Goal: Information Seeking & Learning: Learn about a topic

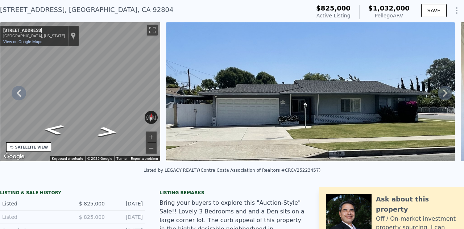
scroll to position [3, 0]
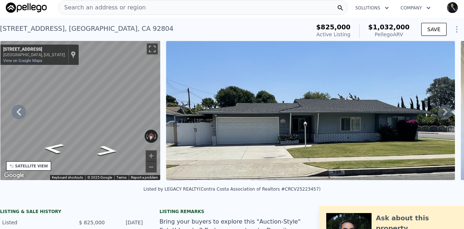
click at [95, 8] on span "Search an address or region" at bounding box center [101, 7] width 87 height 9
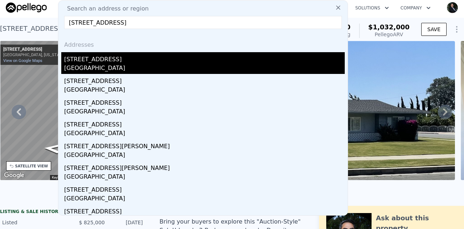
type input "[STREET_ADDRESS]"
click at [100, 64] on div "[GEOGRAPHIC_DATA]" at bounding box center [204, 69] width 281 height 10
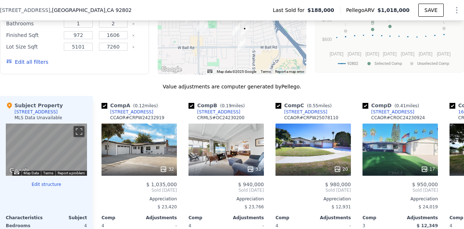
scroll to position [644, 0]
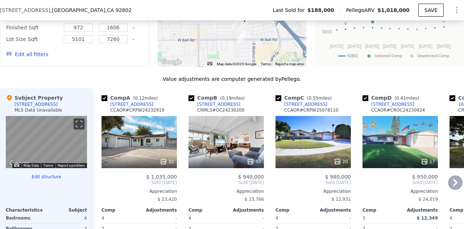
drag, startPoint x: 191, startPoint y: 104, endPoint x: 197, endPoint y: 104, distance: 6.5
click at [191, 101] on input "checkbox" at bounding box center [192, 98] width 6 height 6
checkbox input "false"
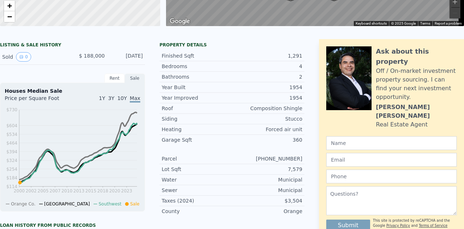
scroll to position [0, 0]
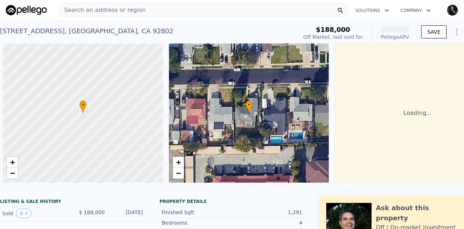
scroll to position [0, 3]
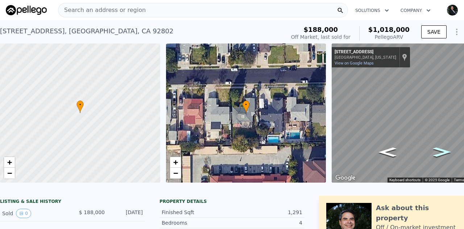
click at [439, 151] on icon "Go West, W Beacon Ave" at bounding box center [442, 152] width 33 height 14
click at [390, 155] on icon "Go East, W Beacon Ave" at bounding box center [387, 152] width 33 height 14
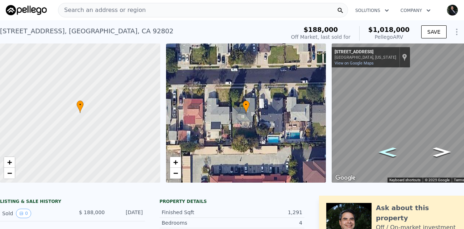
click at [390, 155] on icon "Go East, W Beacon Ave" at bounding box center [387, 152] width 33 height 14
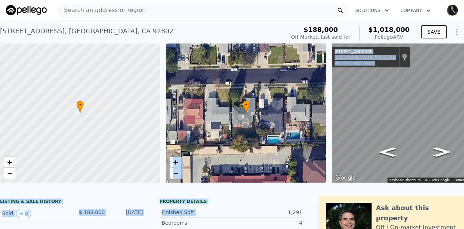
drag, startPoint x: 242, startPoint y: 214, endPoint x: 244, endPoint y: 172, distance: 42.1
click at [271, 218] on div "Finished Sqft 1,291" at bounding box center [232, 212] width 145 height 11
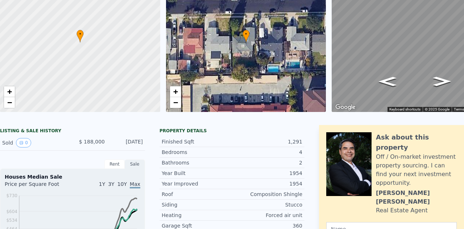
scroll to position [0, 0]
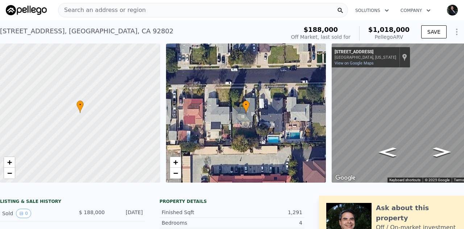
click at [82, 9] on span "Search an address or region" at bounding box center [101, 10] width 87 height 9
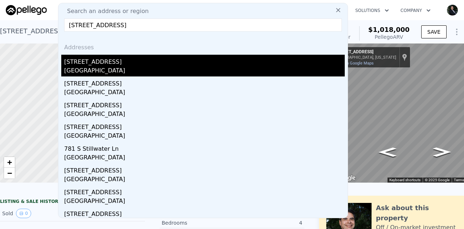
type input "770 S Stillwater Ln Anaheim Hills, CA 92807"
click at [98, 65] on div "770 S Stillwater Ln" at bounding box center [204, 61] width 281 height 12
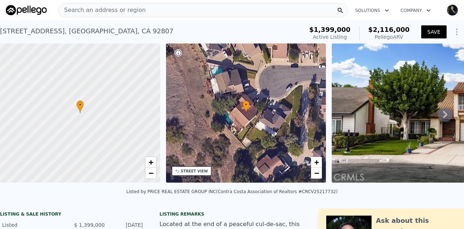
click at [432, 32] on button "SAVE" at bounding box center [433, 31] width 25 height 13
click at [438, 116] on icon at bounding box center [445, 114] width 15 height 15
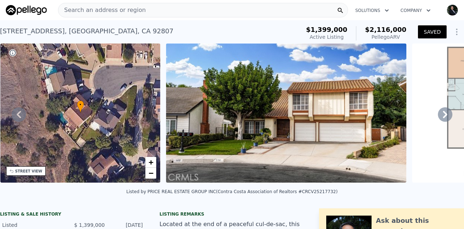
drag, startPoint x: 108, startPoint y: 9, endPoint x: 100, endPoint y: 10, distance: 8.4
click at [100, 10] on span "Search an address or region" at bounding box center [101, 10] width 87 height 9
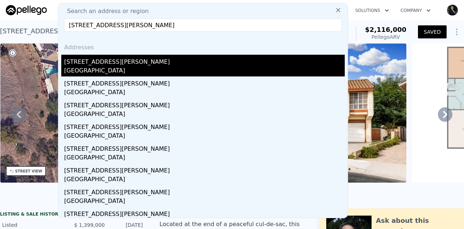
type input "1323 W Goodhue Av Anaheim, CA 92802"
click at [107, 66] on div "1323 W Goodhue Ave" at bounding box center [204, 61] width 281 height 12
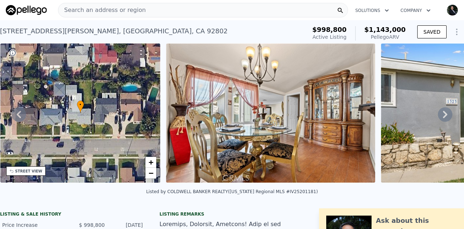
click at [438, 117] on icon at bounding box center [445, 114] width 15 height 15
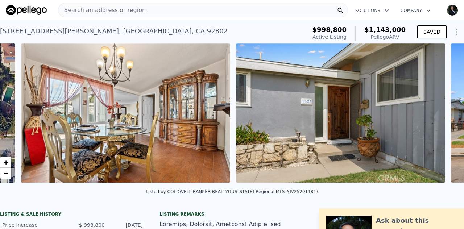
scroll to position [0, 332]
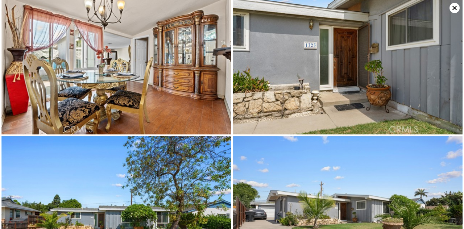
scroll to position [0, 0]
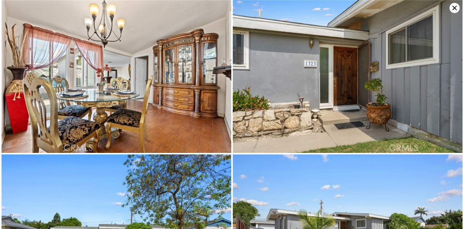
click at [451, 8] on icon at bounding box center [455, 8] width 10 height 10
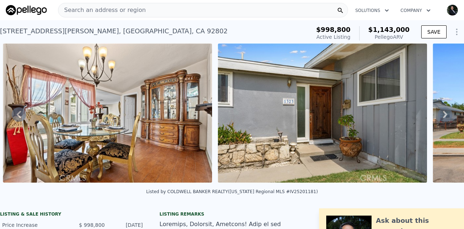
click at [113, 8] on span "Search an address or region" at bounding box center [101, 10] width 87 height 9
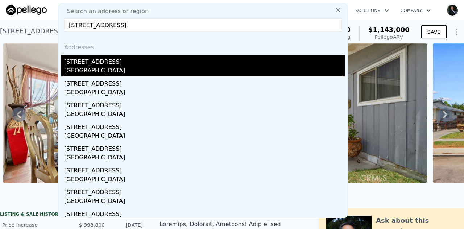
type input "773 N Elmwood St Orange, CA 92867"
click at [104, 68] on div "Orange, CA 92867" at bounding box center [204, 71] width 281 height 10
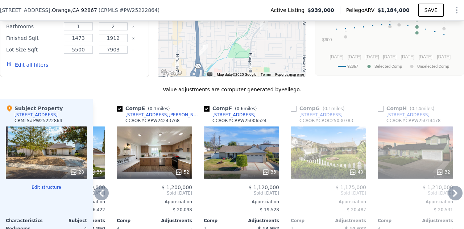
scroll to position [857, 0]
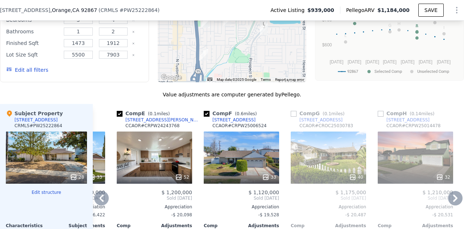
click at [294, 111] on input "checkbox" at bounding box center [294, 114] width 6 height 6
checkbox input "true"
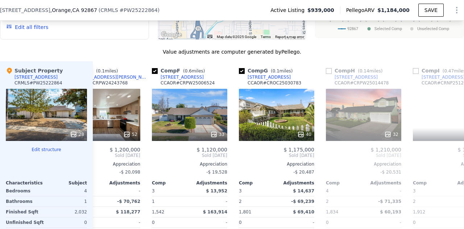
scroll to position [0, 385]
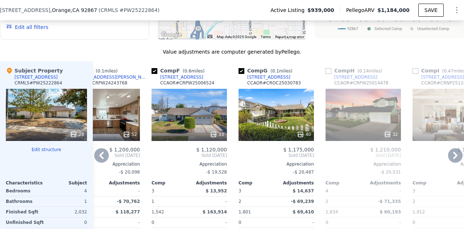
click at [328, 68] on input "checkbox" at bounding box center [329, 71] width 6 height 6
checkbox input "true"
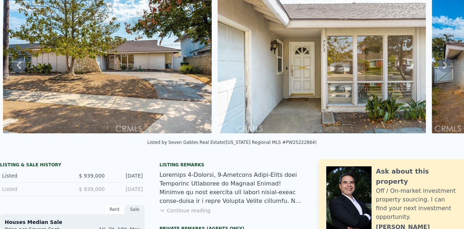
scroll to position [0, 0]
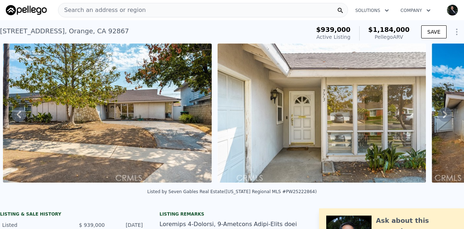
click at [441, 114] on icon at bounding box center [445, 114] width 15 height 15
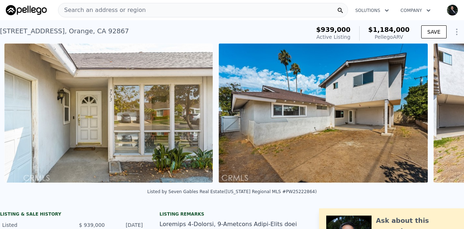
scroll to position [0, 546]
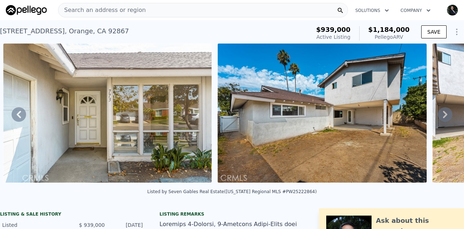
click at [441, 114] on div "• + − • + − STREET VIEW ← Move left → Move right ↑ Move up ↓ Move down + Zoom i…" at bounding box center [232, 115] width 464 height 142
click at [424, 33] on button "SAVE" at bounding box center [433, 31] width 25 height 13
